Goal: Information Seeking & Learning: Check status

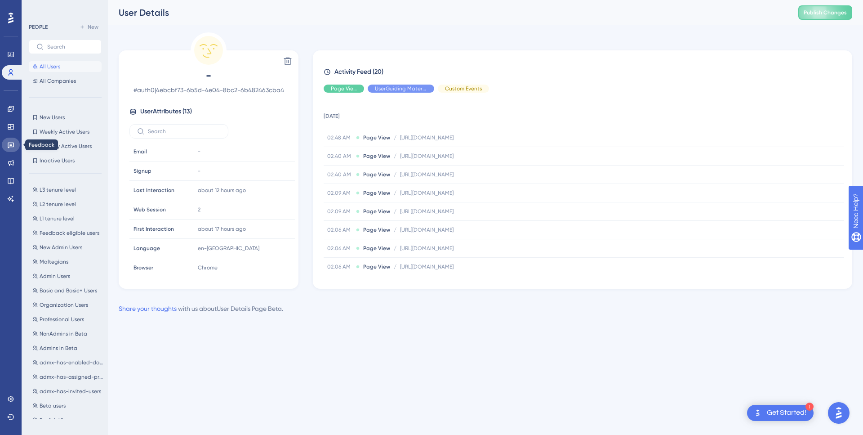
click at [13, 144] on icon at bounding box center [10, 144] width 7 height 7
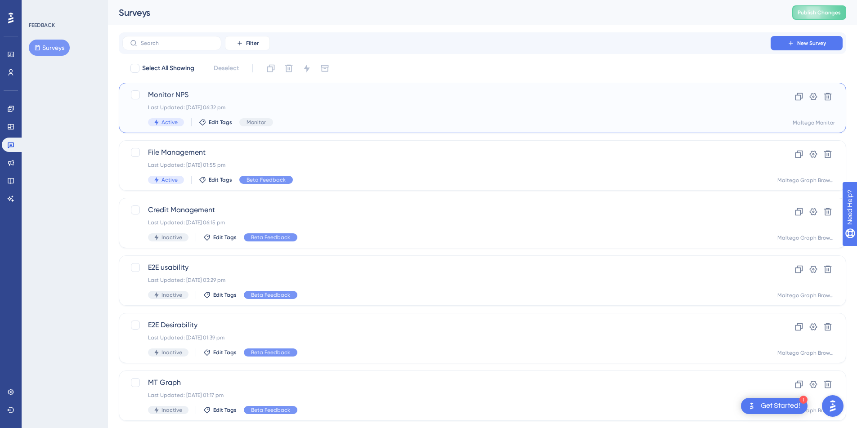
click at [345, 114] on div "Monitor NPS Last Updated: [DATE] 06:32 pm Active Edit Tags Monitor" at bounding box center [446, 107] width 597 height 37
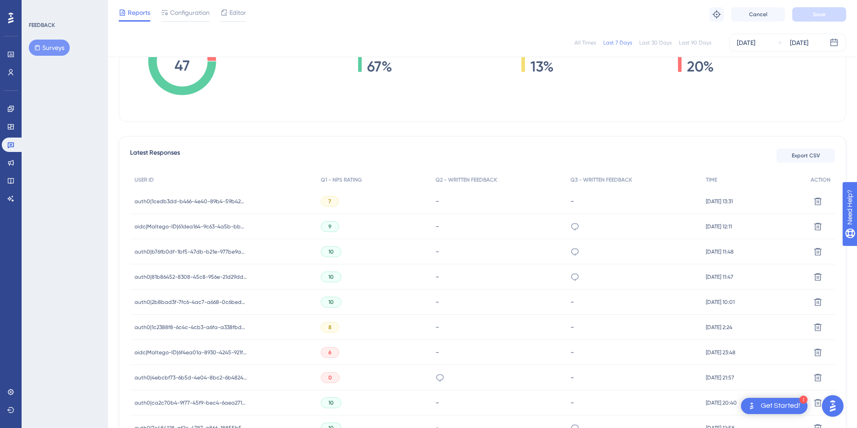
scroll to position [192, 0]
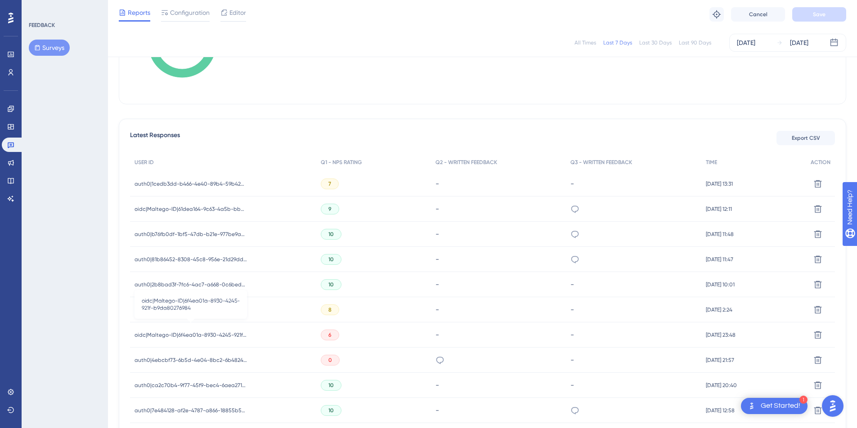
click at [214, 335] on span "oidc|Maltego-ID|6f4ea01a-8930-4245-921f-b9da80276984" at bounding box center [190, 334] width 112 height 7
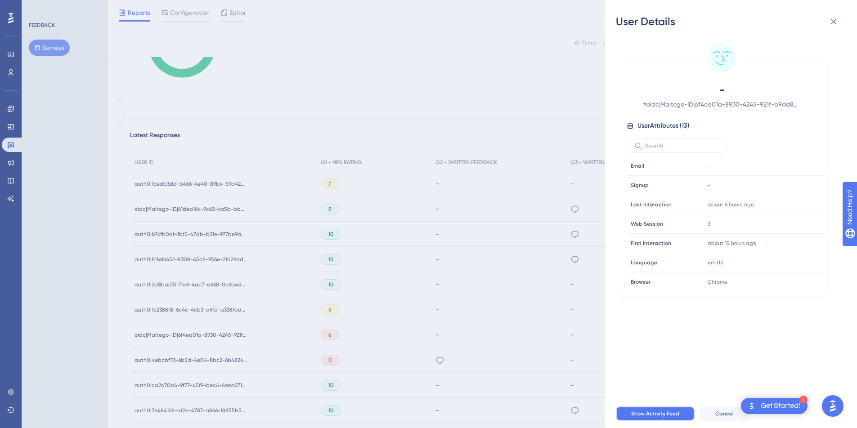
click at [674, 417] on span "Show Activity Feed" at bounding box center [655, 413] width 48 height 7
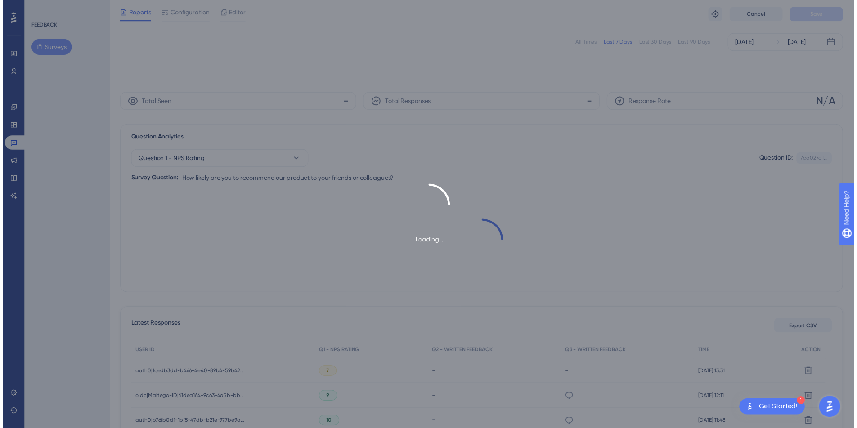
scroll to position [192, 0]
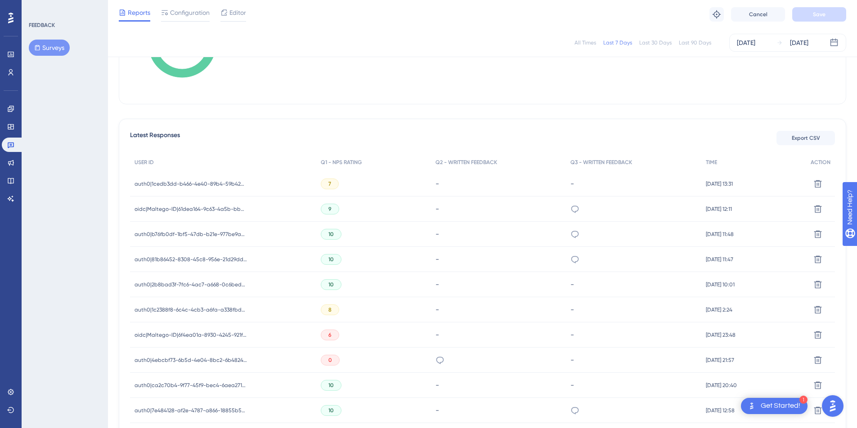
click at [282, 188] on div "auth0|1cedb3dd-b466-4e40-89b4-59b42ddf2448 auth0|1cedb3dd-b466-4e40-89b4-59b42d…" at bounding box center [223, 183] width 186 height 25
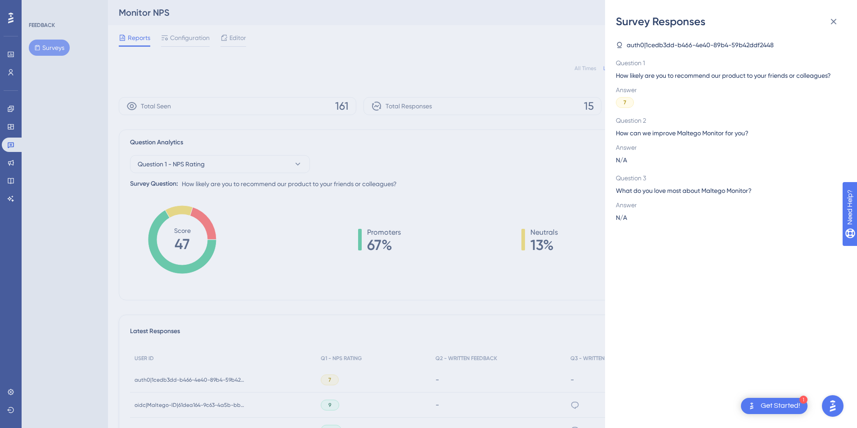
scroll to position [5, 0]
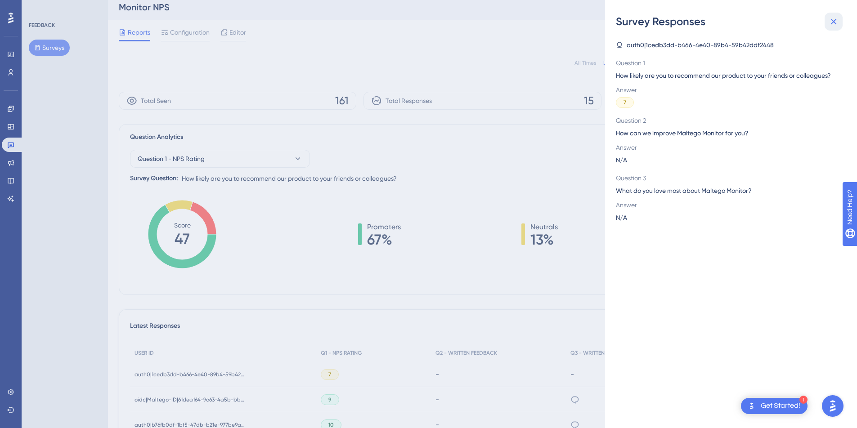
click at [835, 20] on icon at bounding box center [834, 22] width 6 height 6
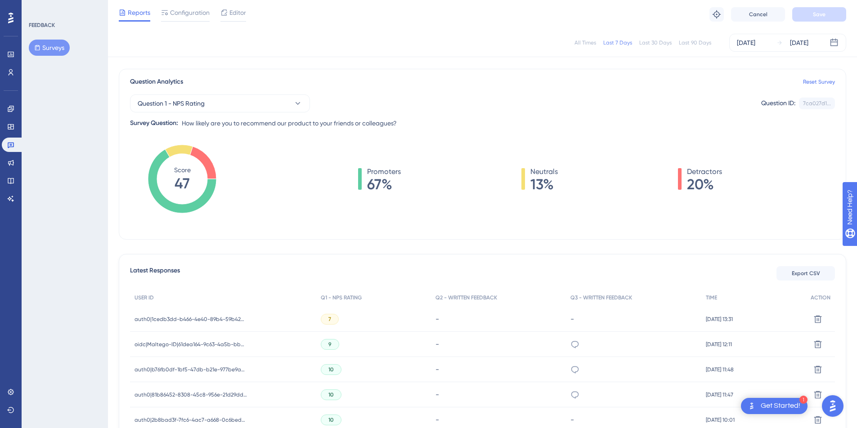
scroll to position [145, 0]
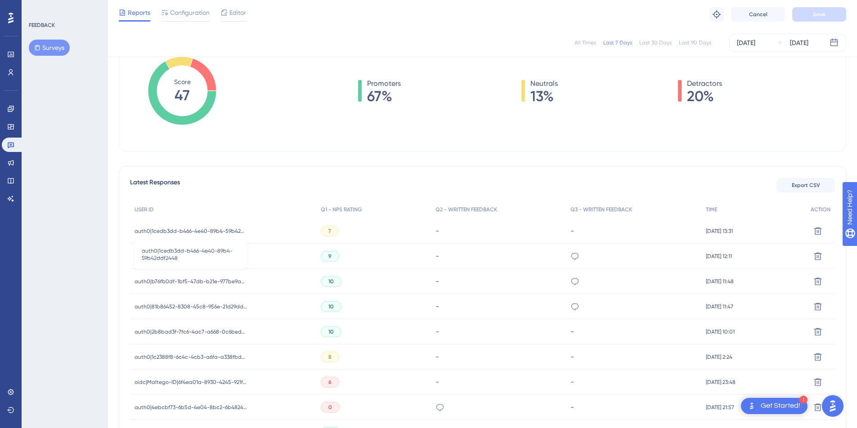
click at [209, 232] on span "auth0|1cedb3dd-b466-4e40-89b4-59b42ddf2448" at bounding box center [190, 231] width 112 height 7
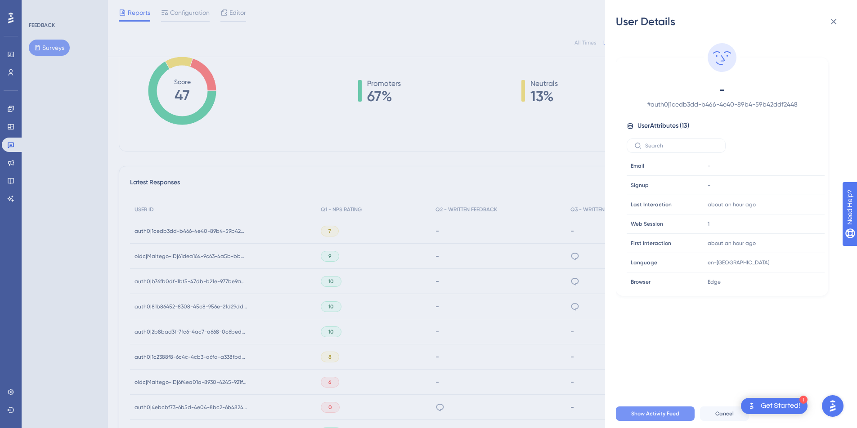
click at [674, 417] on span "Show Activity Feed" at bounding box center [655, 413] width 48 height 7
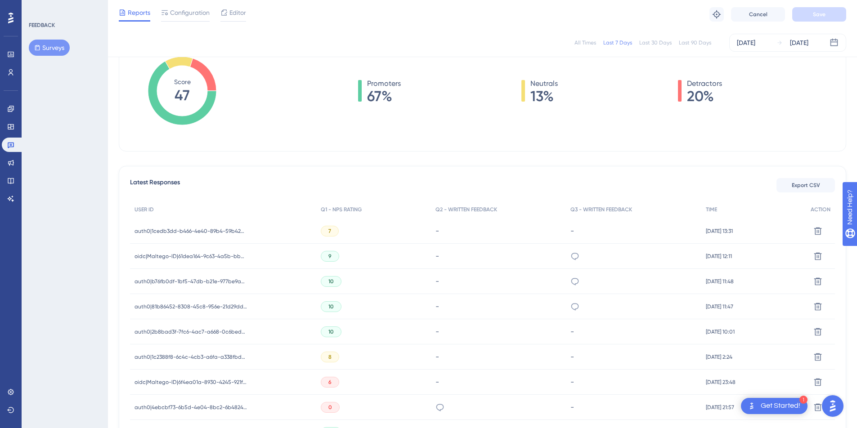
scroll to position [237, 0]
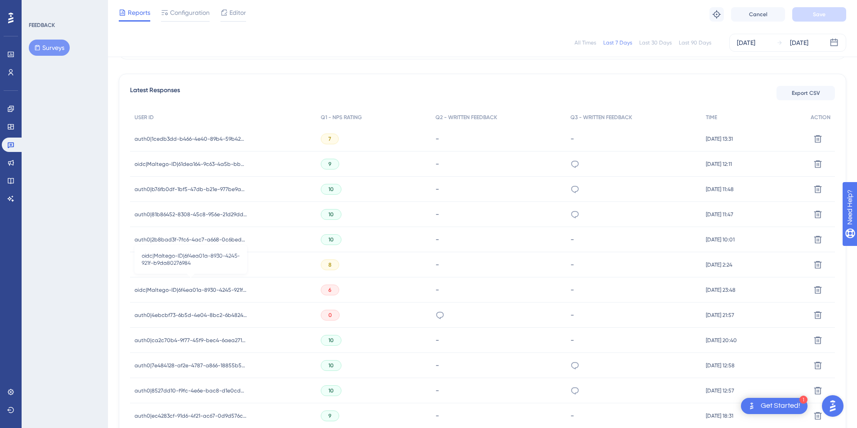
click at [211, 287] on span "oidc|Maltego-ID|6f4ea01a-8930-4245-921f-b9da80276984" at bounding box center [190, 289] width 112 height 7
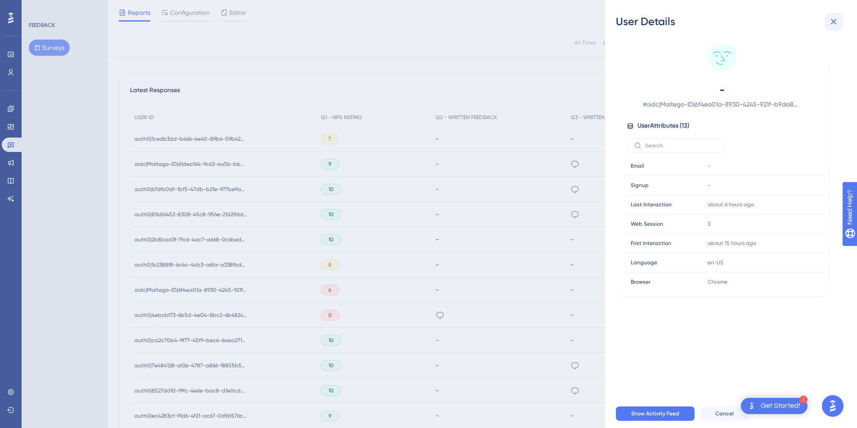
click at [837, 22] on icon at bounding box center [833, 21] width 11 height 11
